Goal: Task Accomplishment & Management: Manage account settings

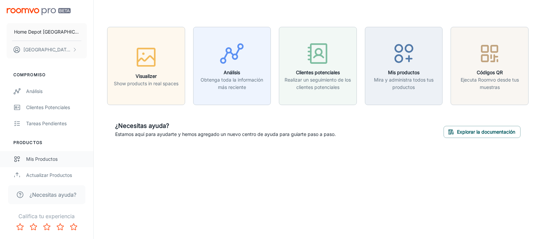
click at [49, 155] on div "Mis productos" at bounding box center [56, 158] width 61 height 7
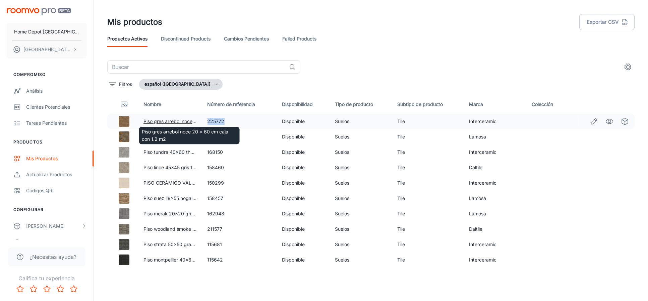
drag, startPoint x: 206, startPoint y: 119, endPoint x: 197, endPoint y: 118, distance: 9.1
click at [197, 118] on tr "Piso gres arrebol noce 20 x 60 cm caja con 1.2 m2 225772 Disponible Suelos Tile…" at bounding box center [370, 121] width 527 height 15
copy tr "0 x 60 cm caja con 1.2 m2 225772"
click at [213, 122] on td "225772" at bounding box center [239, 121] width 75 height 15
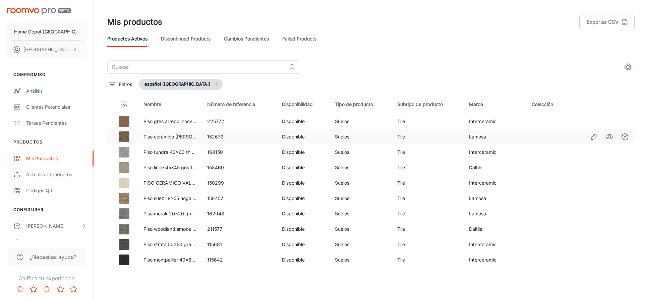
click at [219, 135] on td "152672" at bounding box center [239, 136] width 75 height 15
copy td "152672"
